Goal: Task Accomplishment & Management: Manage account settings

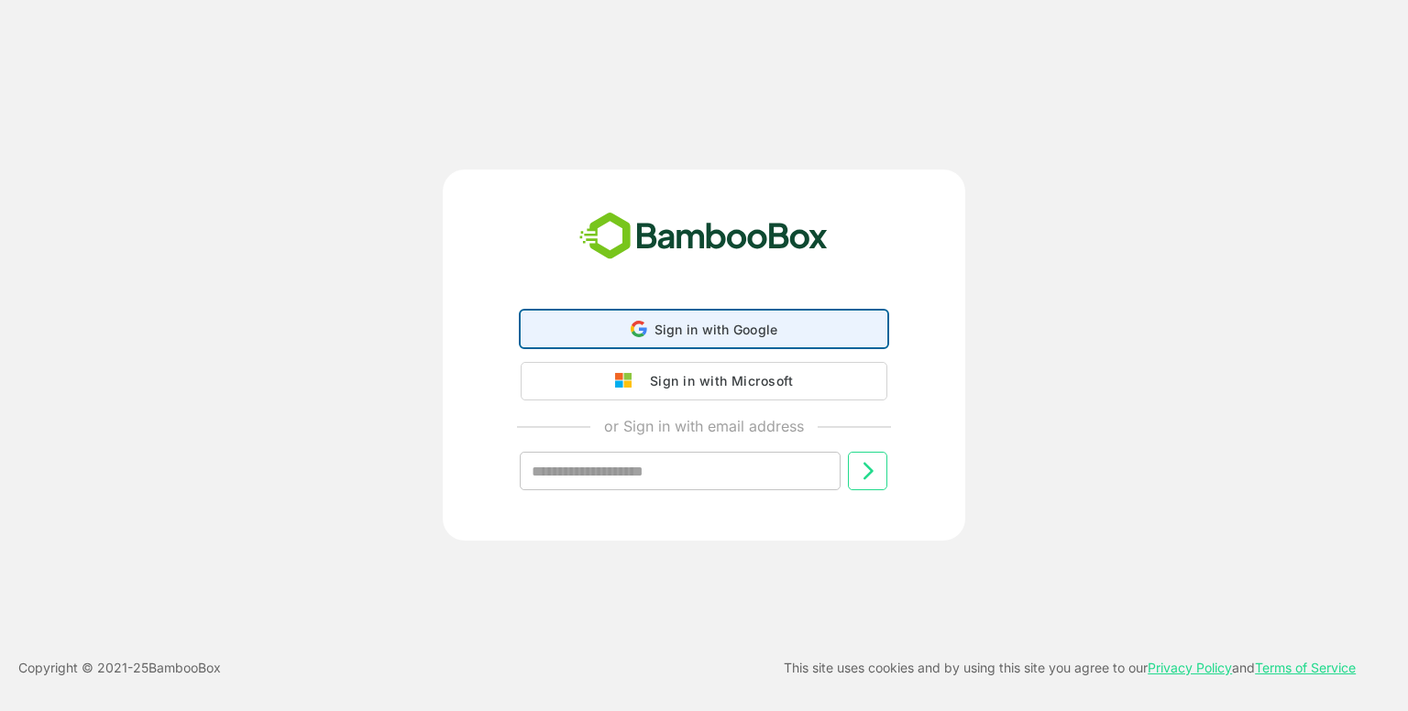
click at [688, 343] on div "Sign in with Google Sign in with Google. Opens in new tab" at bounding box center [703, 329] width 343 height 35
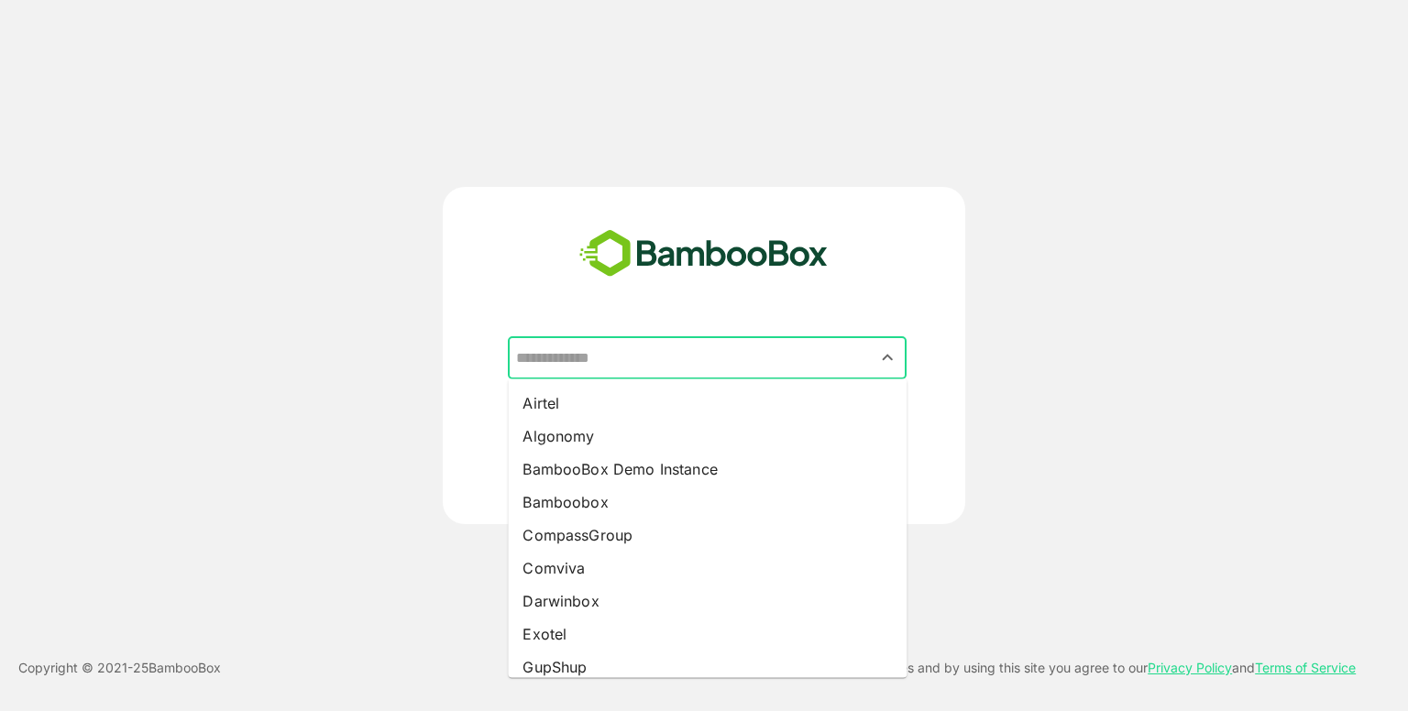
click at [650, 355] on input "text" at bounding box center [706, 358] width 391 height 35
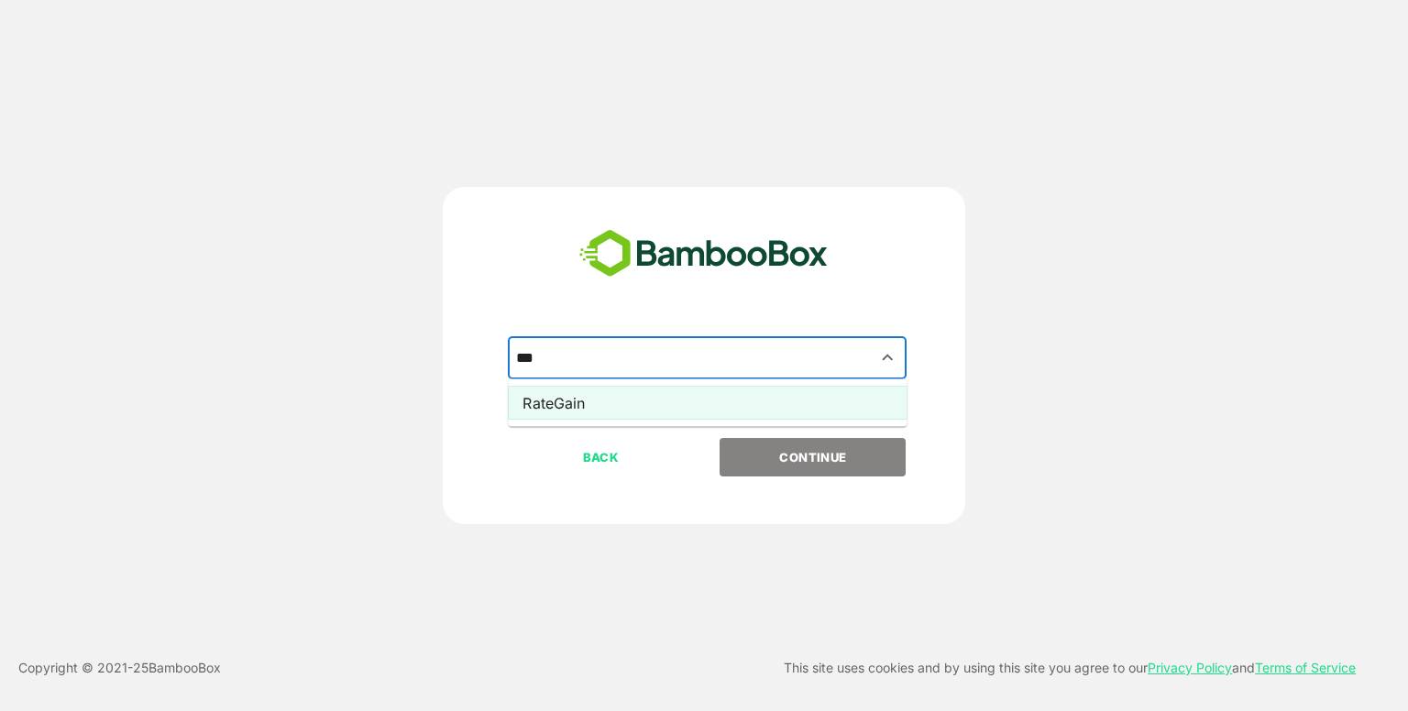
click at [651, 404] on li "RateGain" at bounding box center [707, 403] width 399 height 33
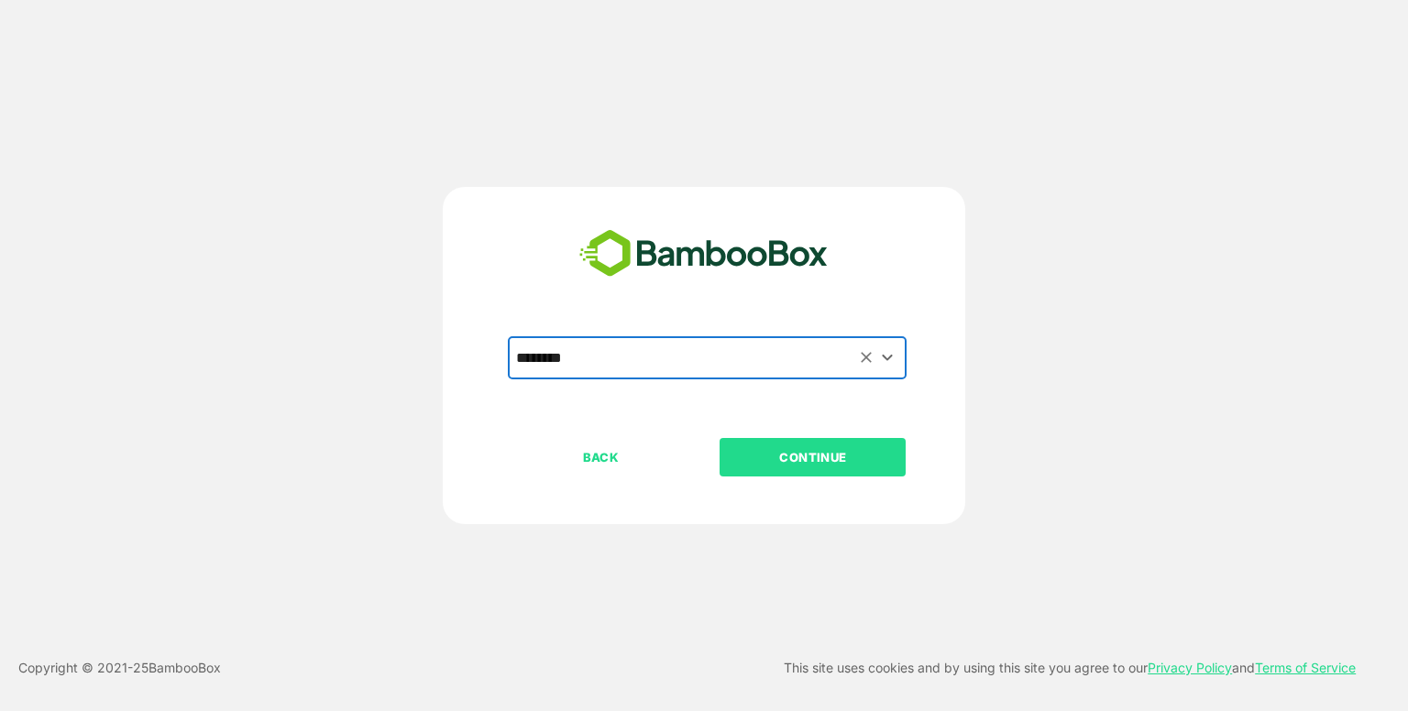
type input "********"
click at [759, 443] on button "CONTINUE" at bounding box center [812, 457] width 186 height 38
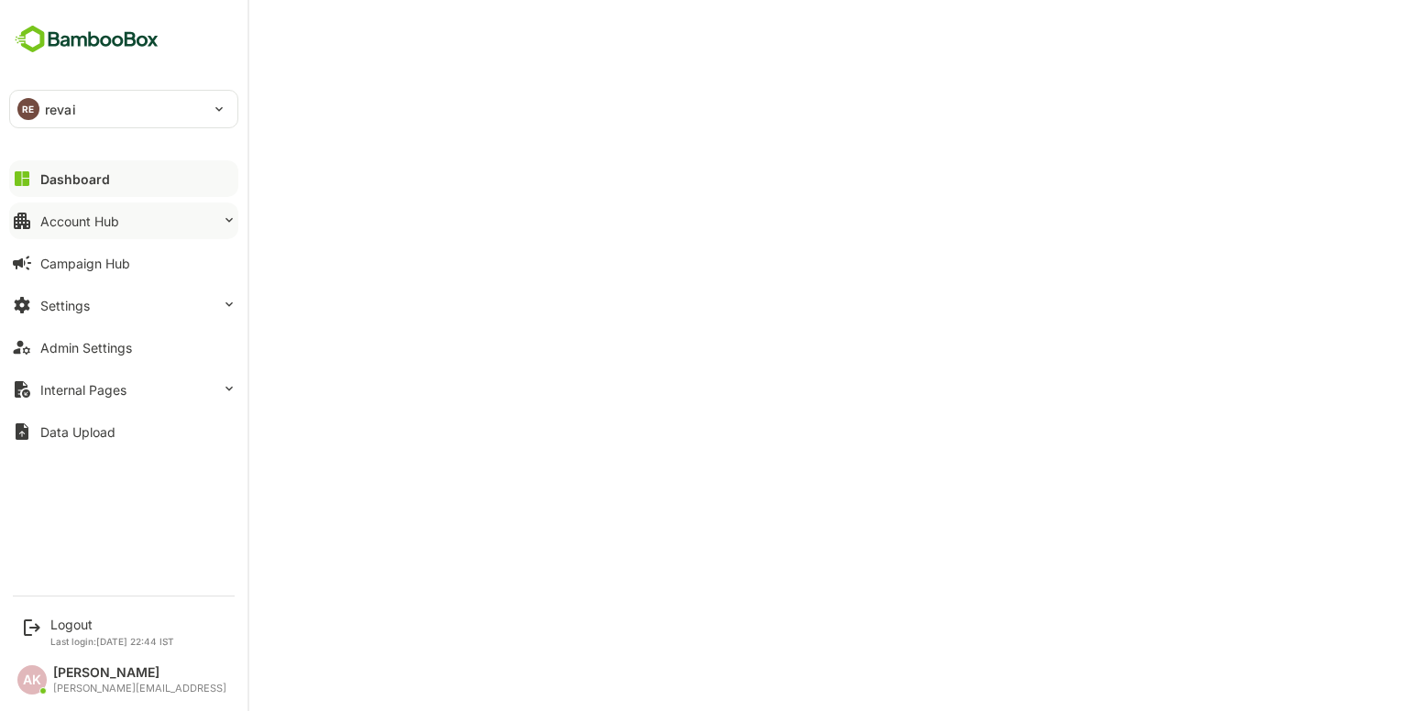
click at [120, 225] on button "Account Hub" at bounding box center [123, 221] width 229 height 37
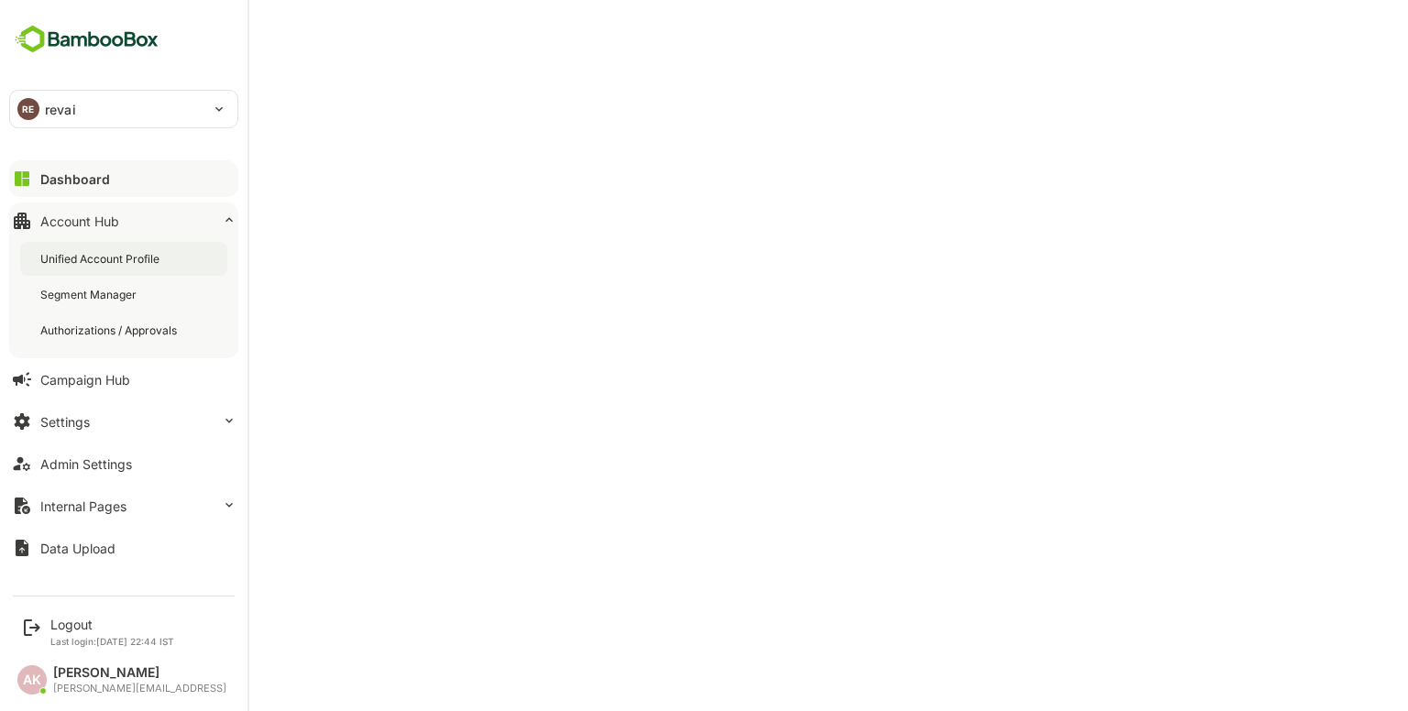
click at [149, 258] on div "Unified Account Profile" at bounding box center [101, 259] width 123 height 16
click at [88, 618] on div "Logout" at bounding box center [112, 625] width 124 height 16
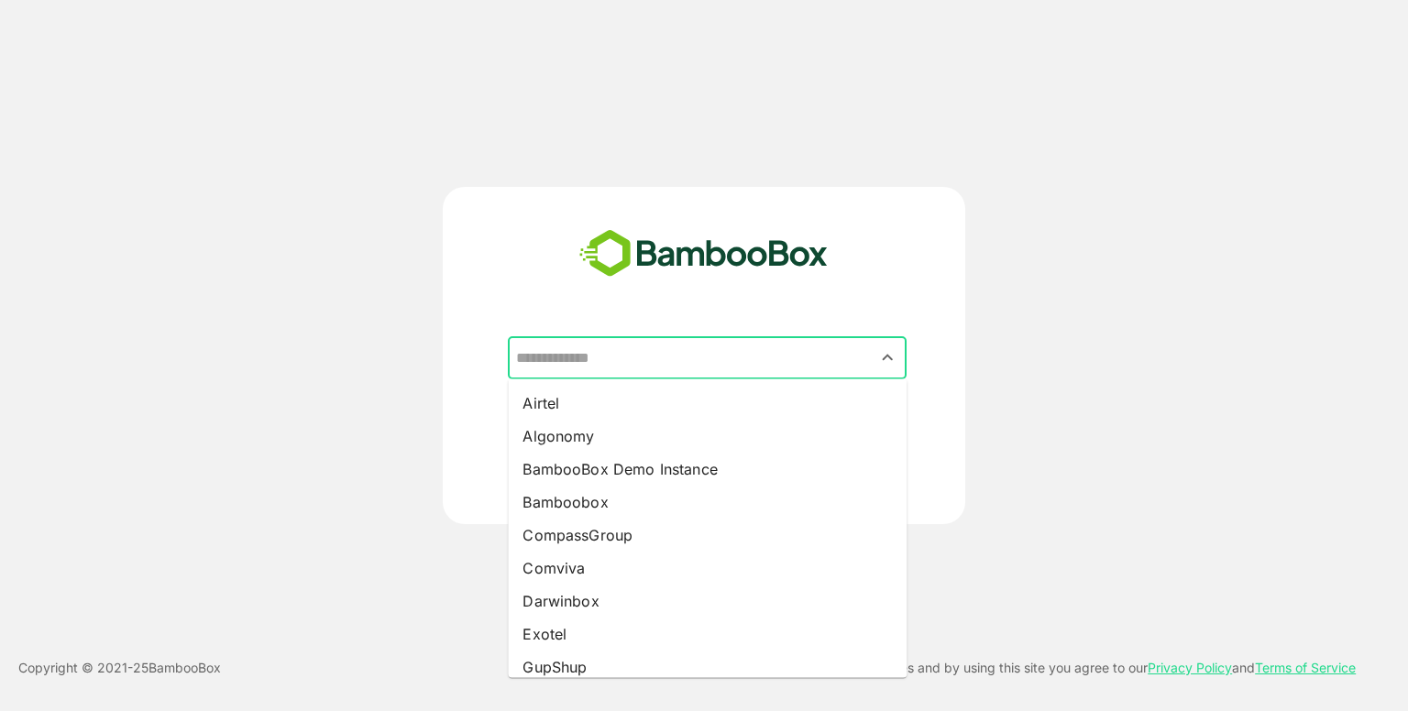
click at [605, 372] on input "text" at bounding box center [706, 358] width 391 height 35
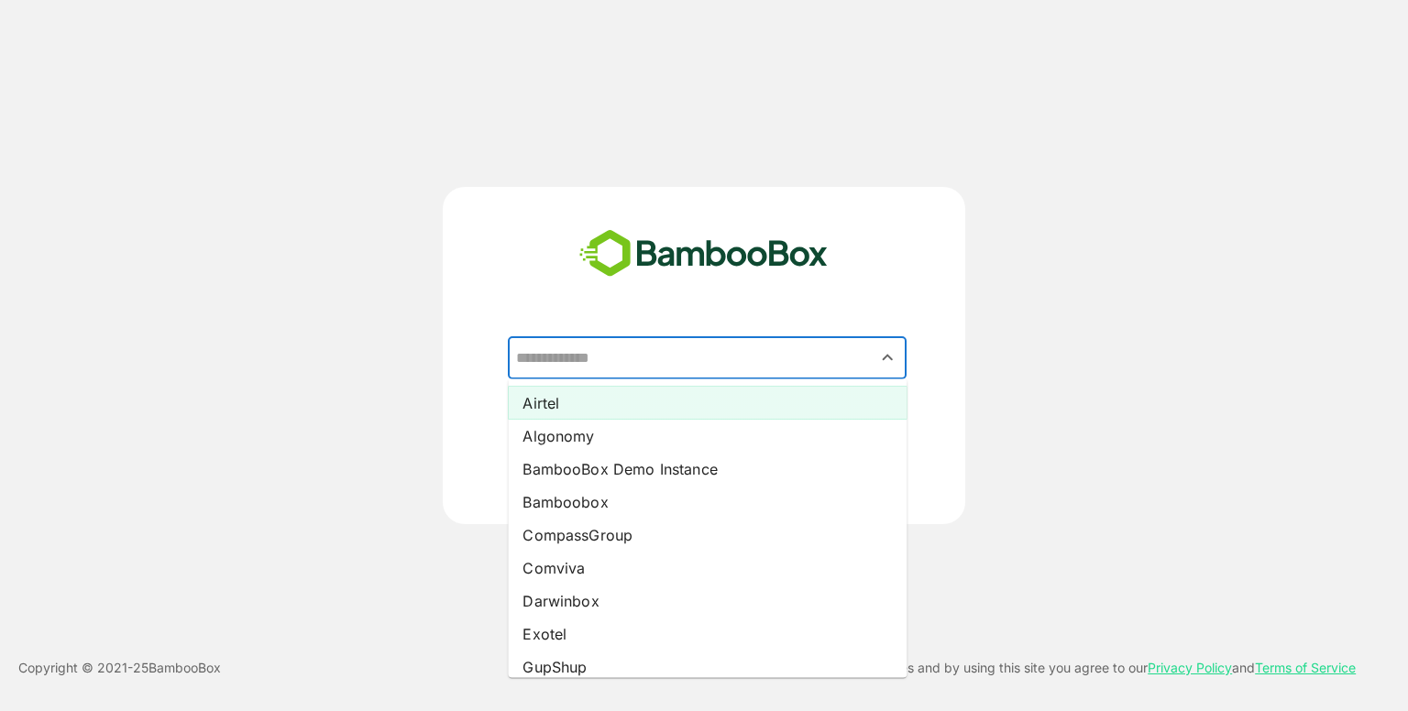
click at [579, 401] on li "Airtel" at bounding box center [707, 403] width 399 height 33
type input "******"
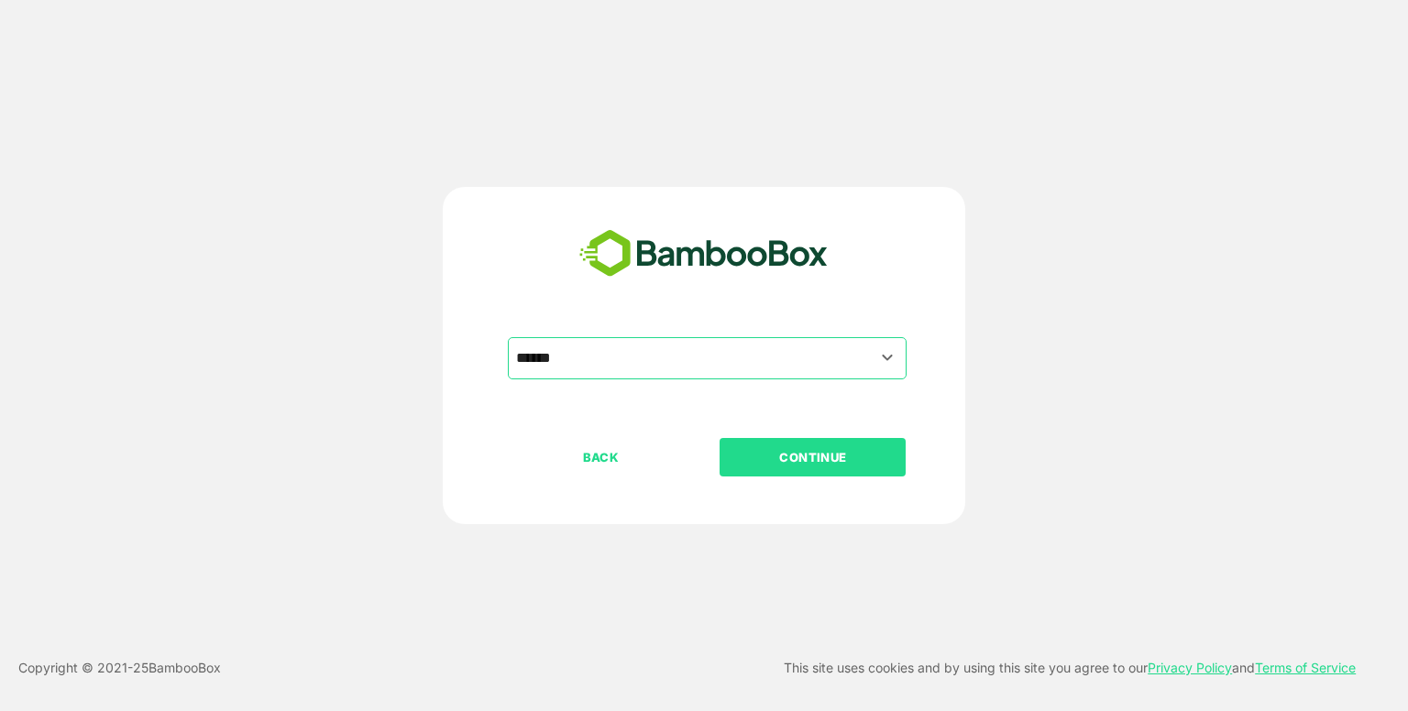
click at [778, 462] on p "CONTINUE" at bounding box center [812, 457] width 183 height 20
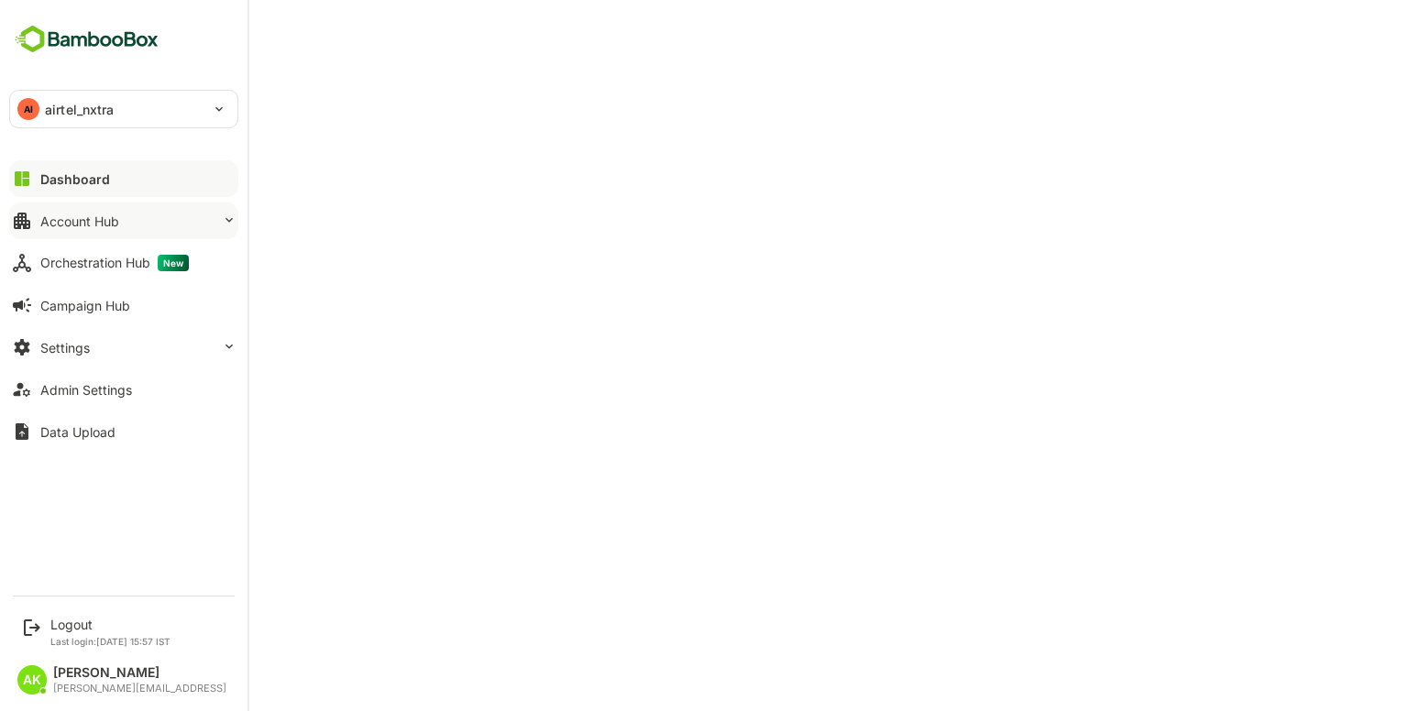
click at [82, 211] on button "Account Hub" at bounding box center [123, 221] width 229 height 37
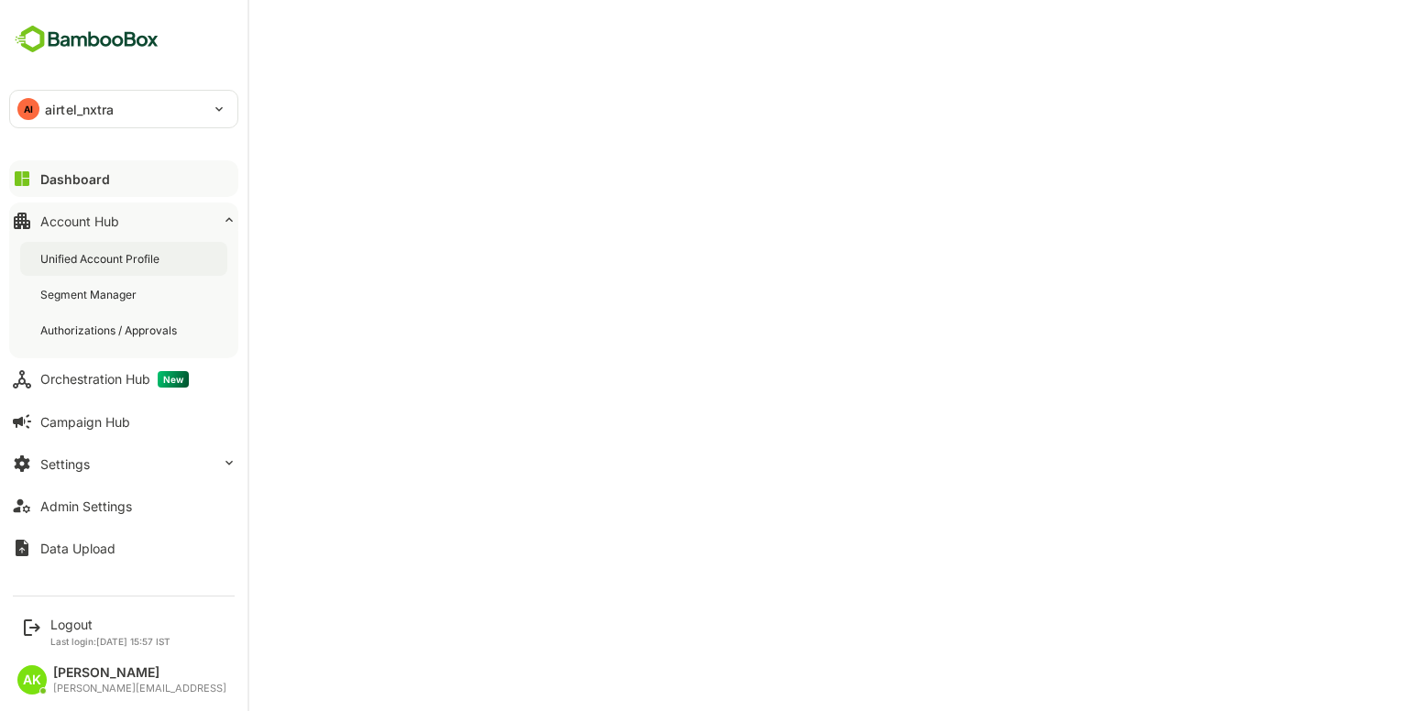
click at [134, 261] on div "Unified Account Profile" at bounding box center [101, 259] width 123 height 16
click at [77, 631] on div "Logout Last login: Aug 22 15:57 IST" at bounding box center [110, 632] width 120 height 30
click at [81, 622] on div "Logout" at bounding box center [110, 625] width 120 height 16
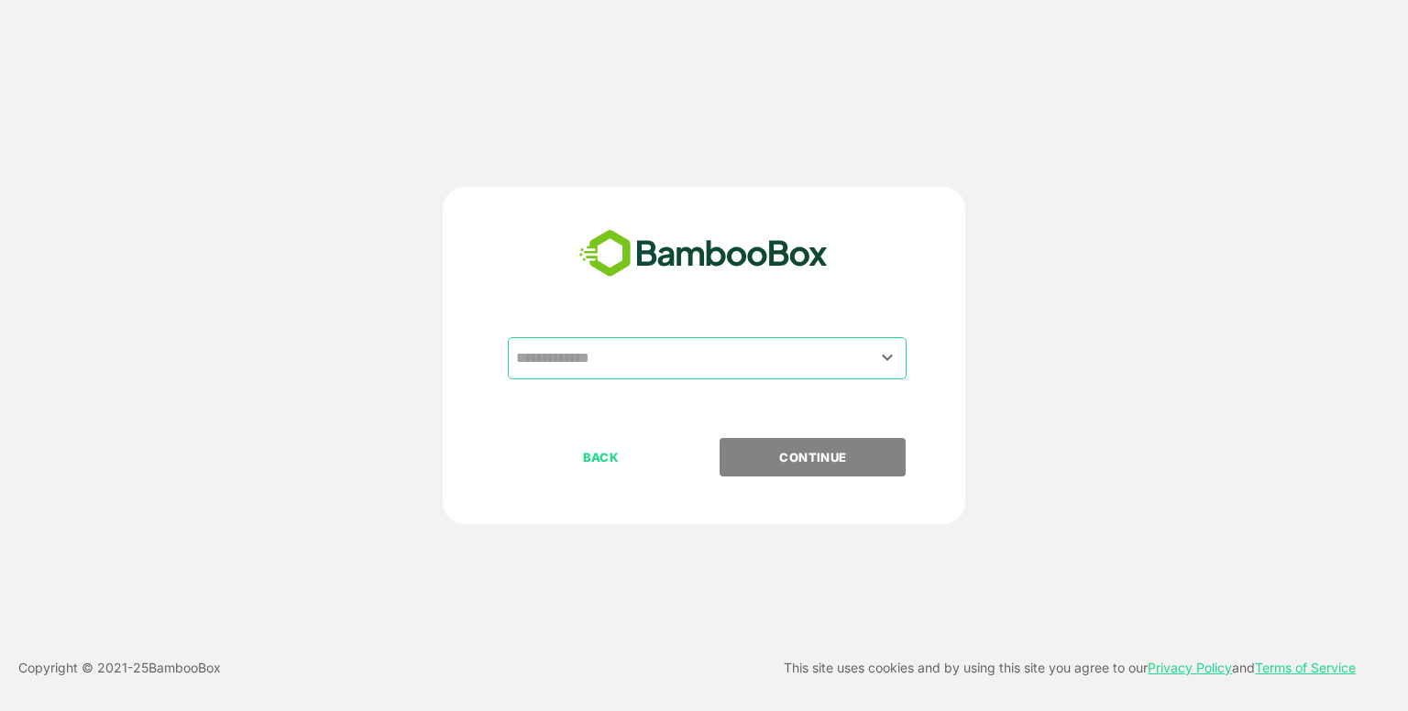
click at [632, 335] on div "​ BACK CONTINUE" at bounding box center [704, 355] width 522 height 337
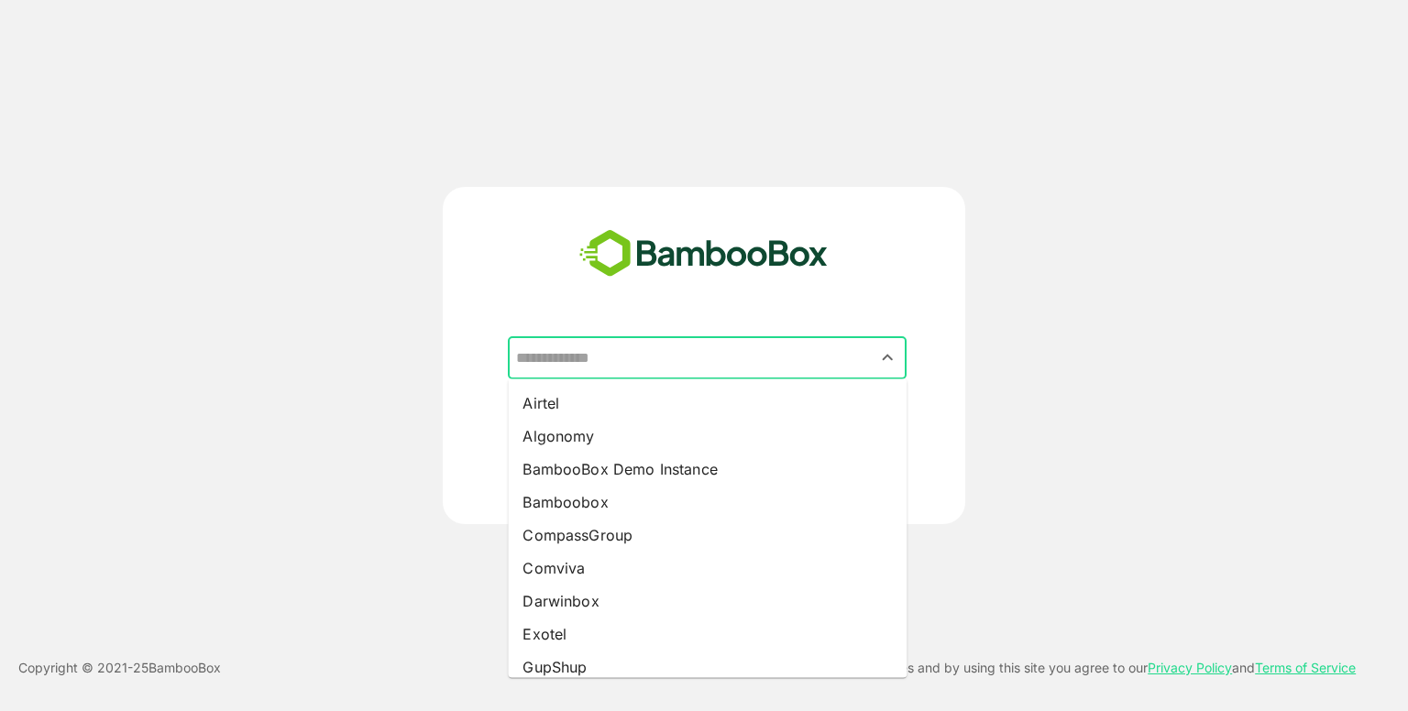
click at [626, 360] on input "text" at bounding box center [706, 358] width 391 height 35
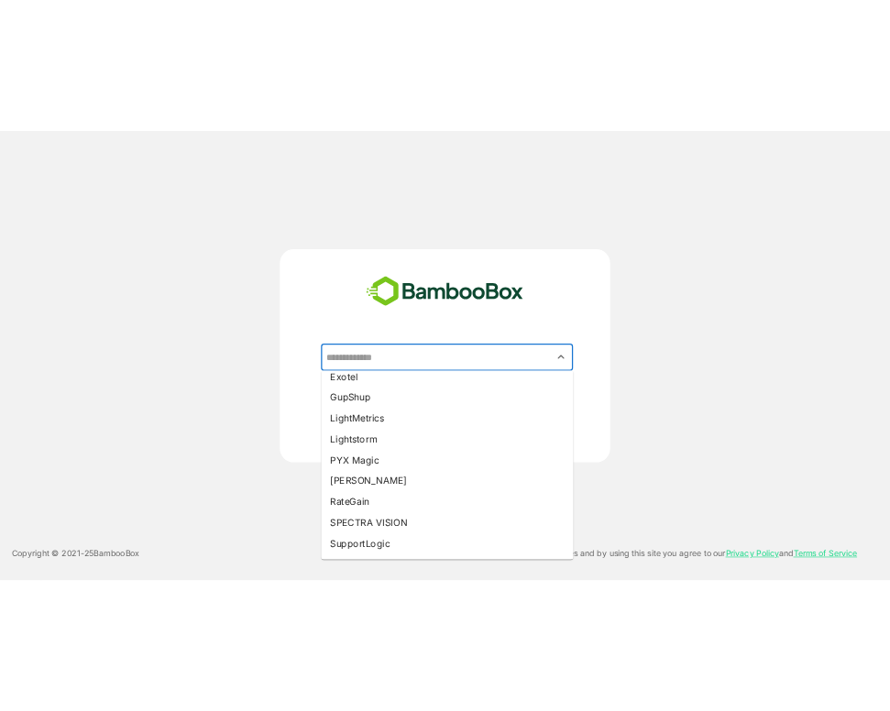
scroll to position [286, 0]
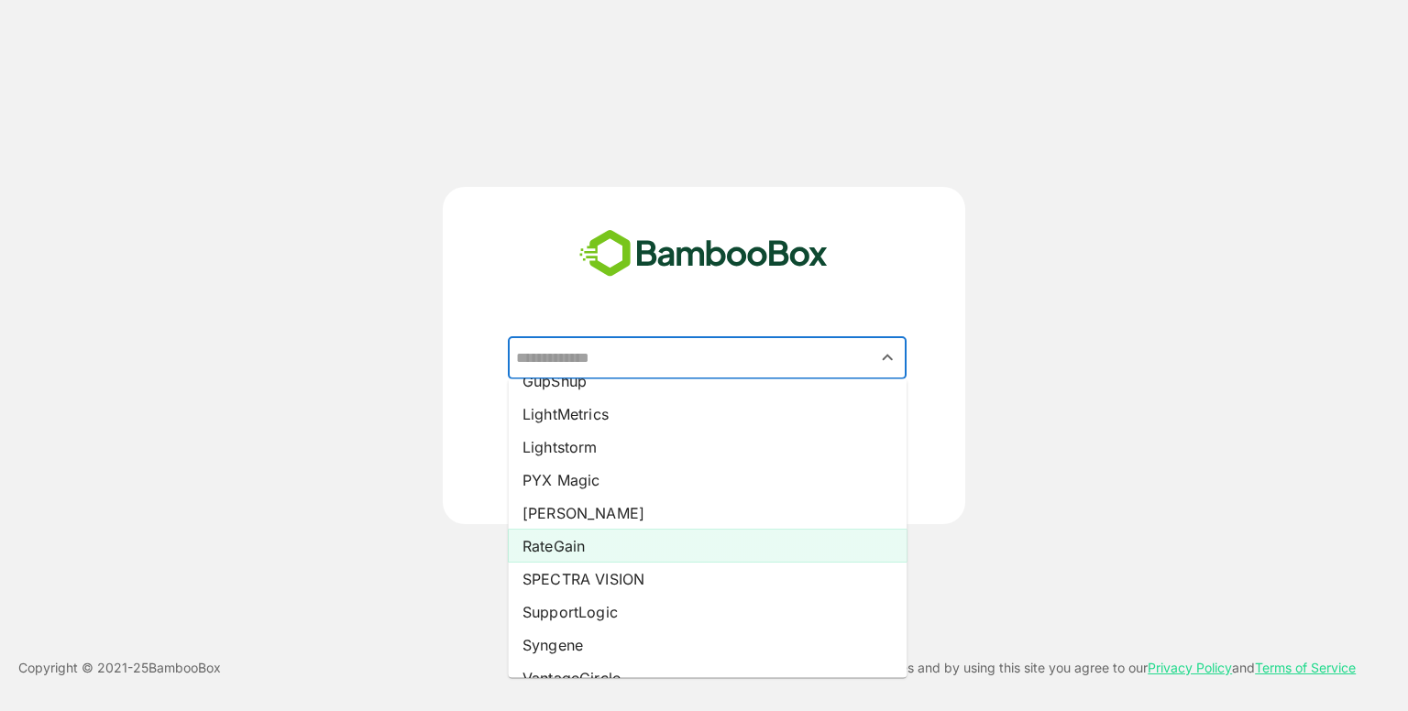
click at [579, 532] on li "RateGain" at bounding box center [707, 546] width 399 height 33
type input "********"
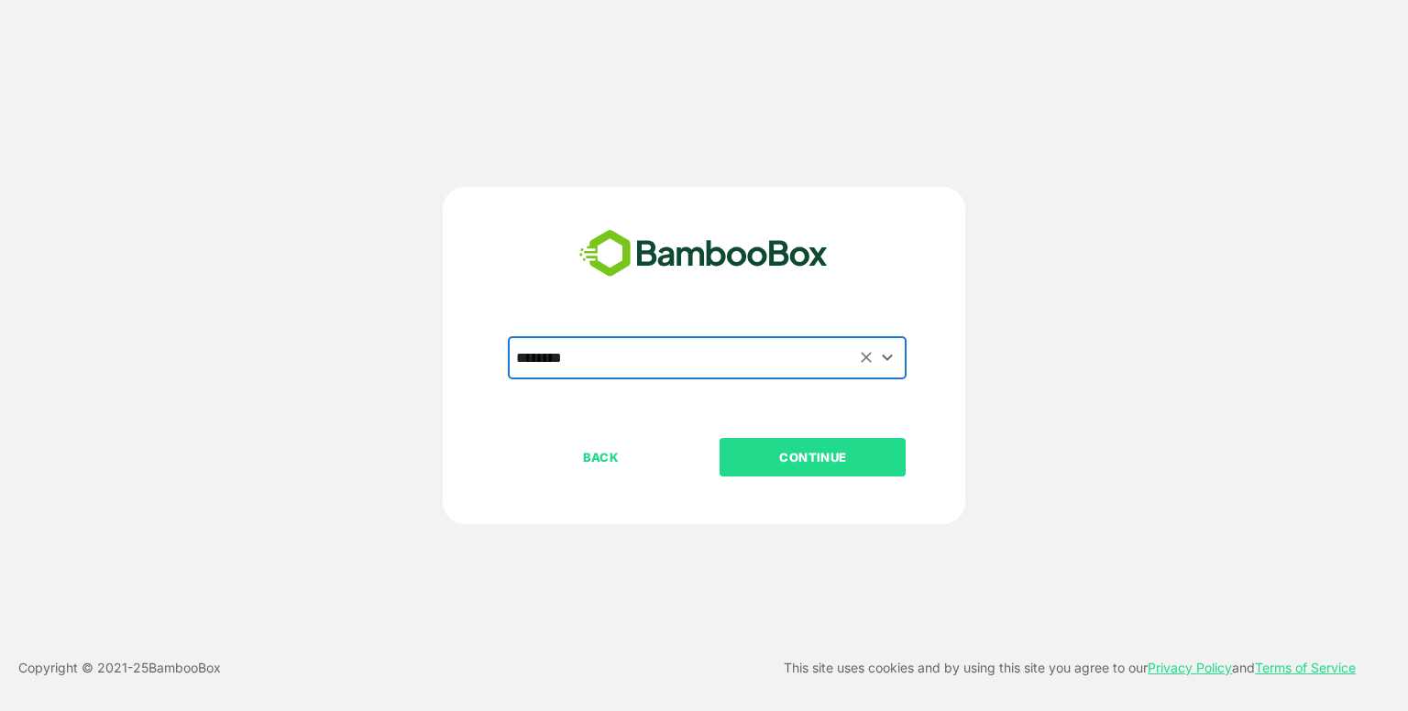
click at [763, 459] on p "CONTINUE" at bounding box center [812, 457] width 183 height 20
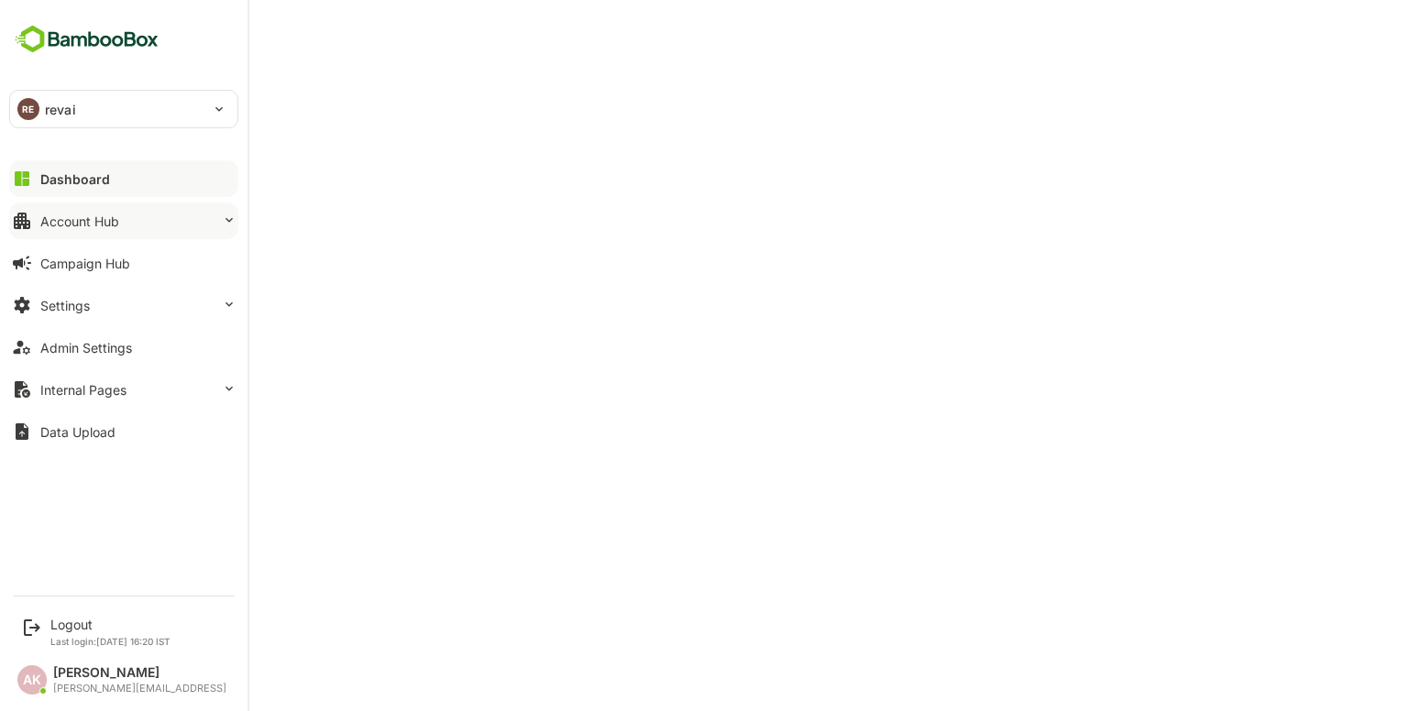
click at [96, 238] on button "Account Hub" at bounding box center [123, 221] width 229 height 37
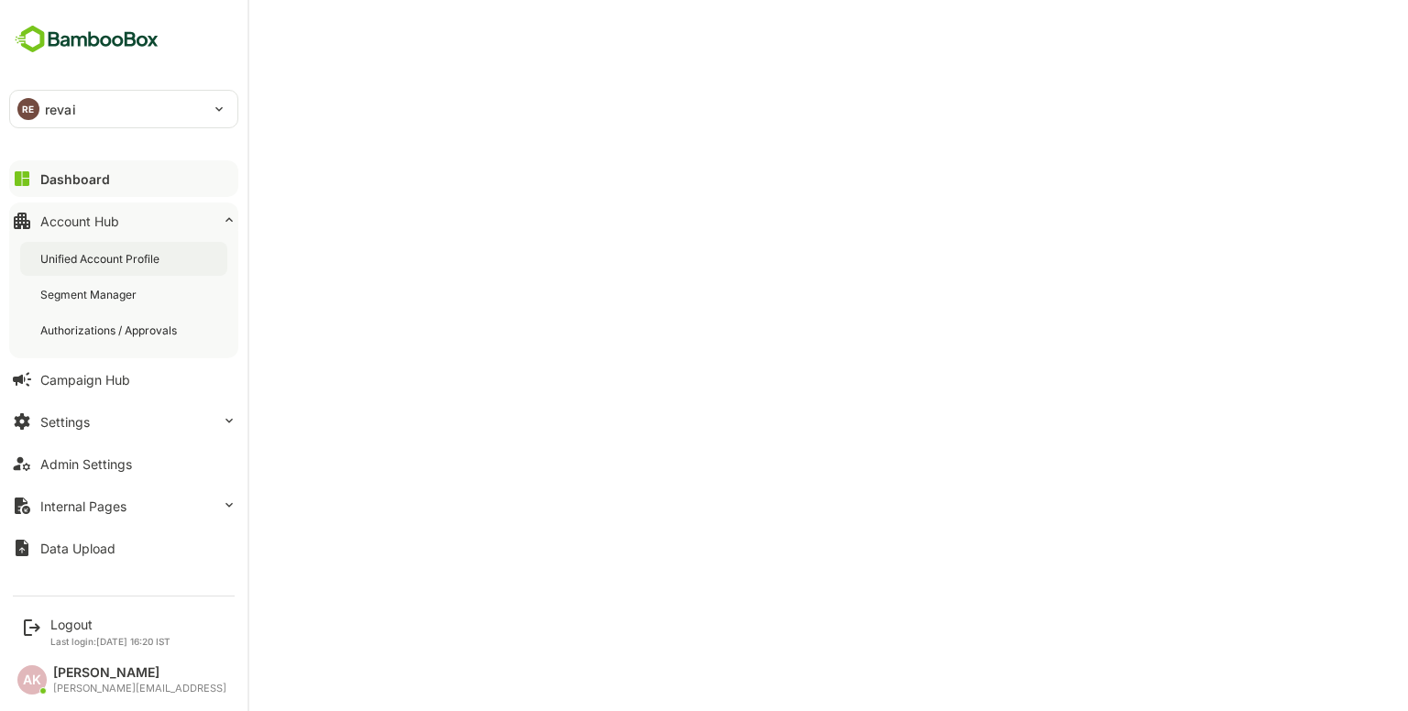
click at [118, 261] on div "Unified Account Profile" at bounding box center [101, 259] width 123 height 16
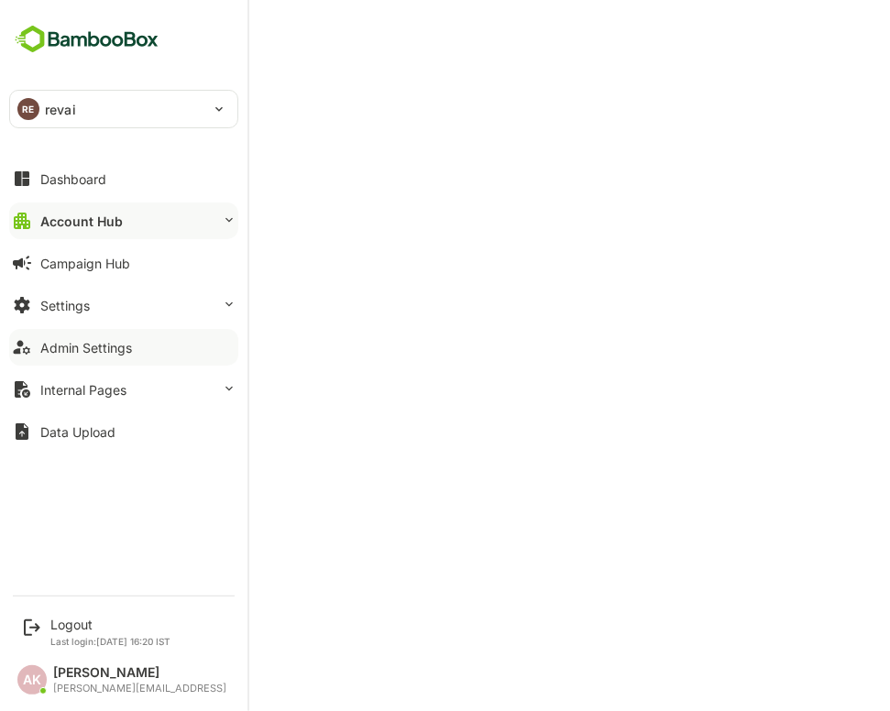
click at [65, 351] on div "Admin Settings" at bounding box center [86, 348] width 92 height 16
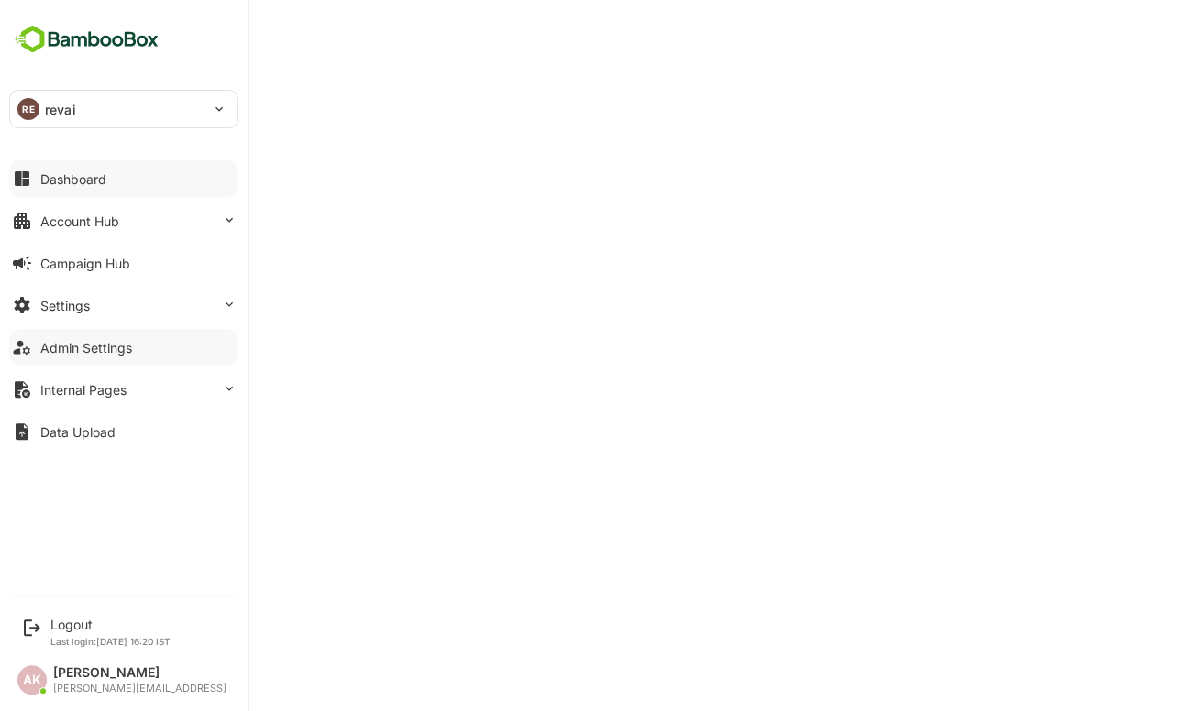
click at [73, 188] on button "Dashboard" at bounding box center [123, 178] width 229 height 37
click at [71, 225] on div "Account Hub" at bounding box center [79, 222] width 79 height 16
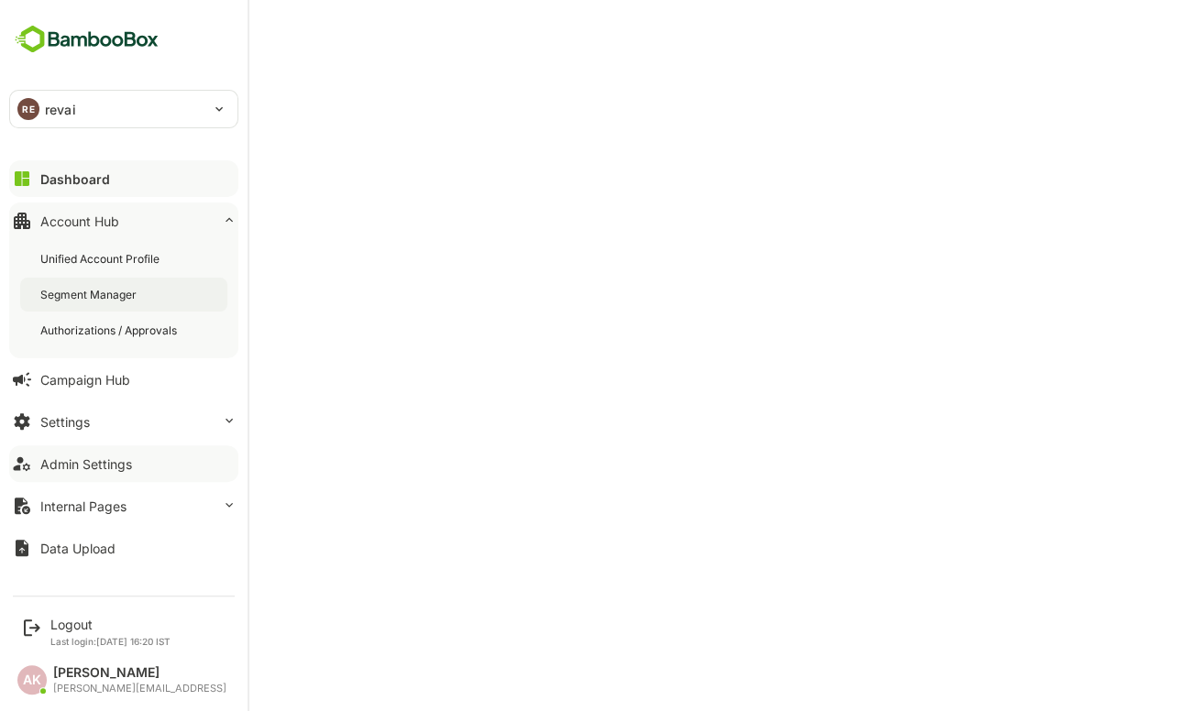
click at [66, 289] on div "Segment Manager" at bounding box center [90, 295] width 100 height 16
click at [81, 265] on div "Unified Account Profile" at bounding box center [101, 259] width 123 height 16
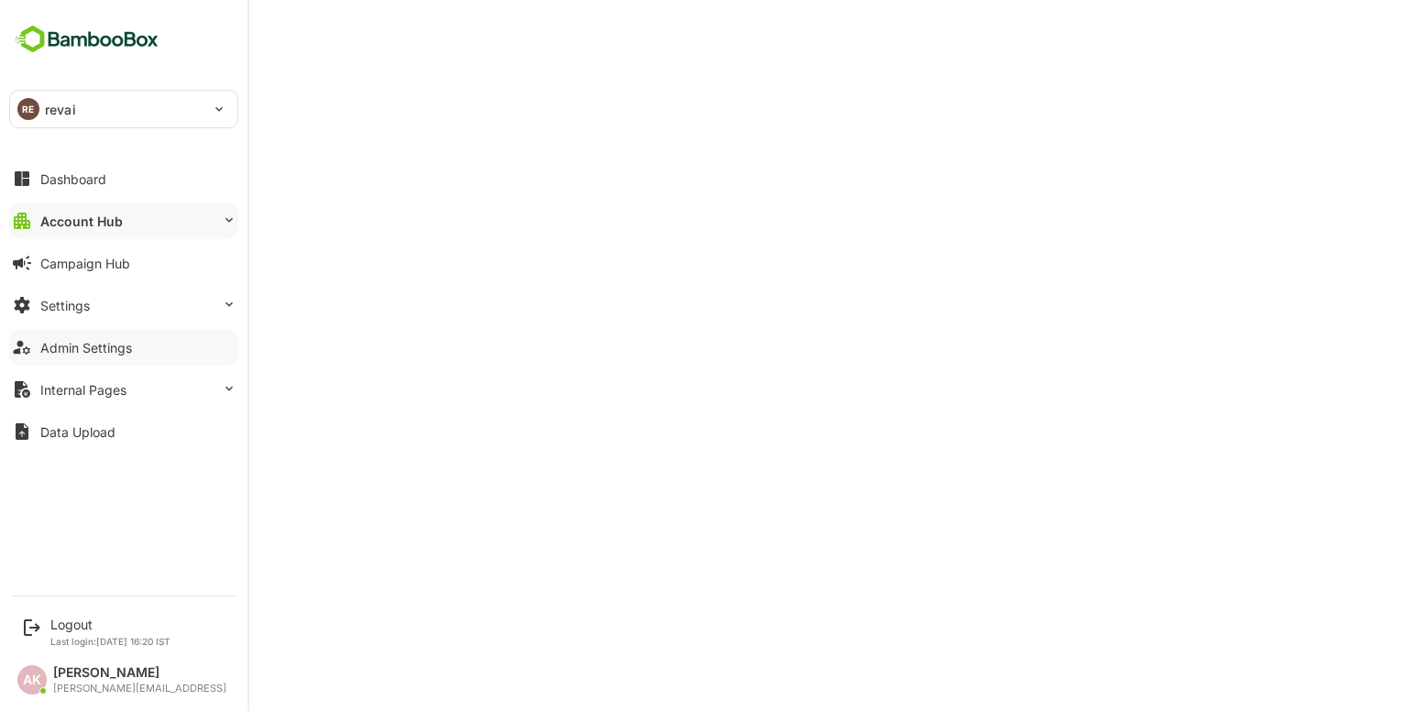
click at [84, 357] on button "Admin Settings" at bounding box center [123, 347] width 229 height 37
